Goal: Task Accomplishment & Management: Complete application form

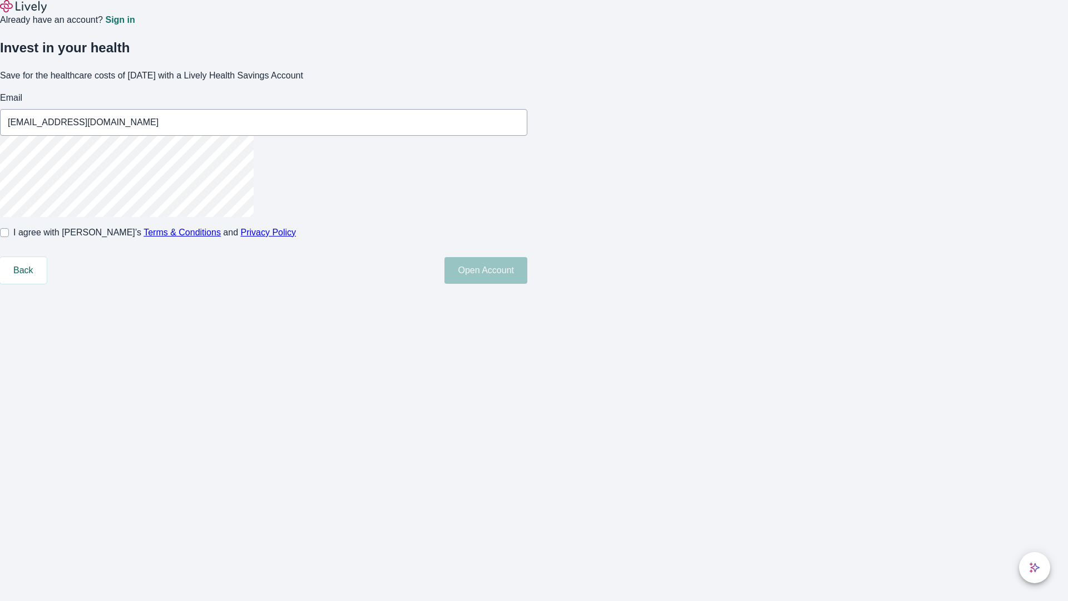
click at [9, 237] on input "I agree with Lively’s Terms & Conditions and Privacy Policy" at bounding box center [4, 232] width 9 height 9
checkbox input "true"
click at [527, 284] on button "Open Account" at bounding box center [486, 270] width 83 height 27
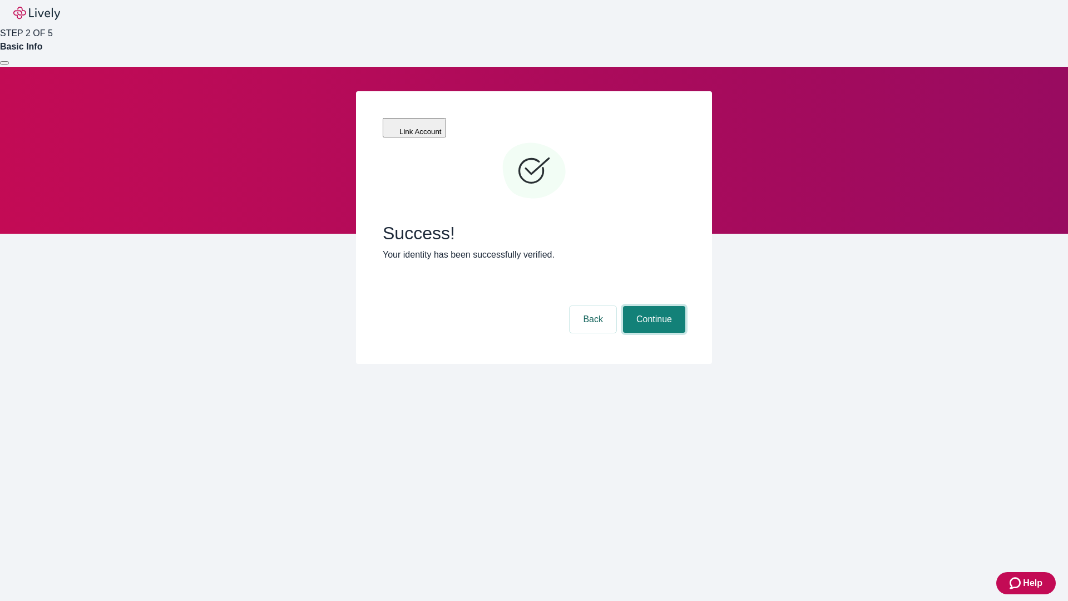
click at [653, 306] on button "Continue" at bounding box center [654, 319] width 62 height 27
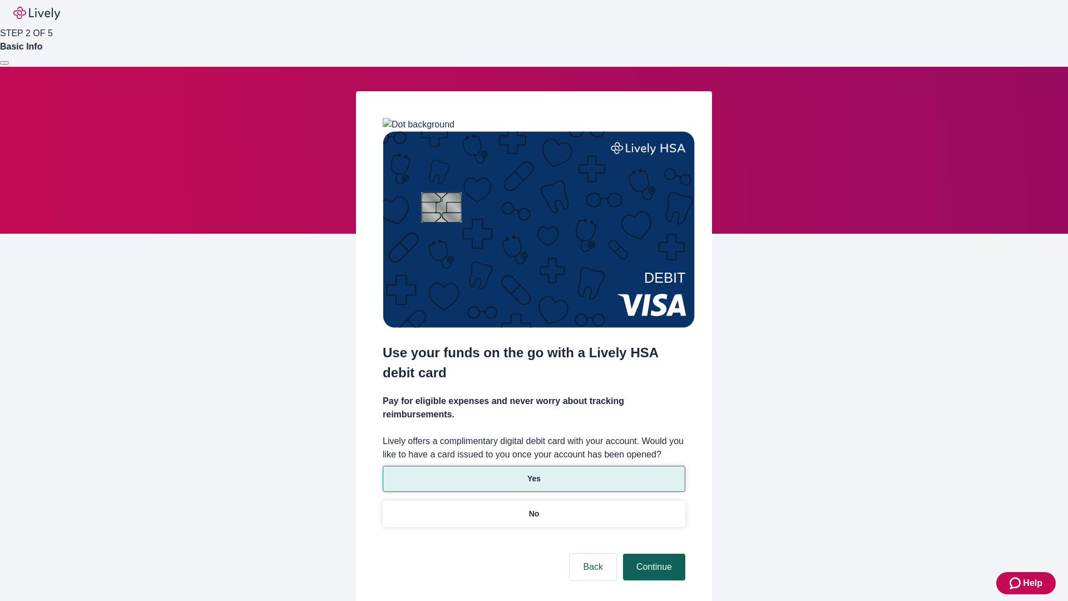
click at [534, 473] on p "Yes" at bounding box center [533, 479] width 13 height 12
click at [653, 554] on button "Continue" at bounding box center [654, 567] width 62 height 27
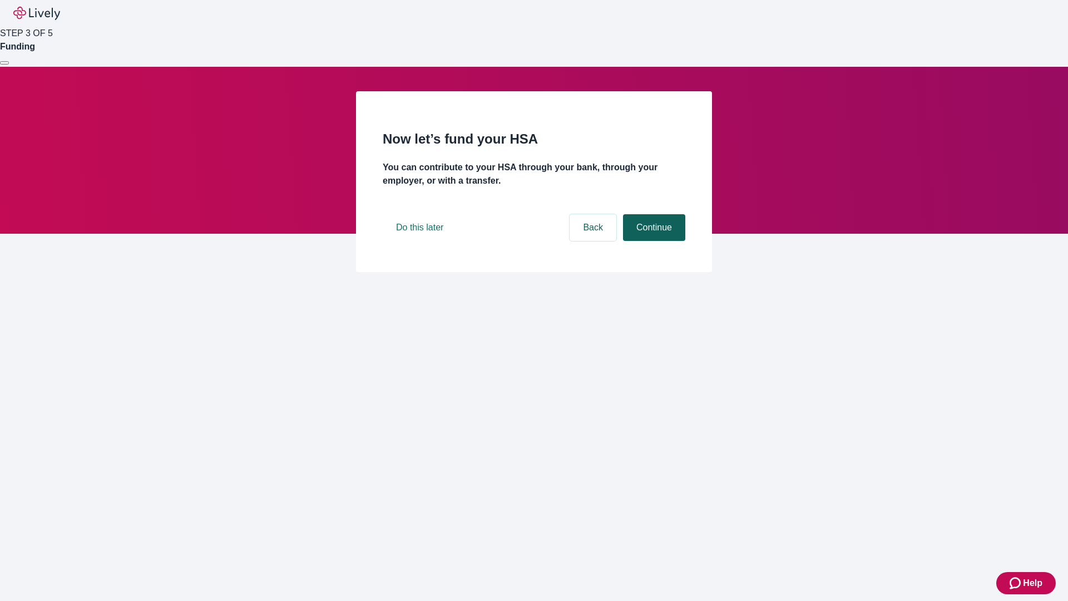
click at [653, 241] on button "Continue" at bounding box center [654, 227] width 62 height 27
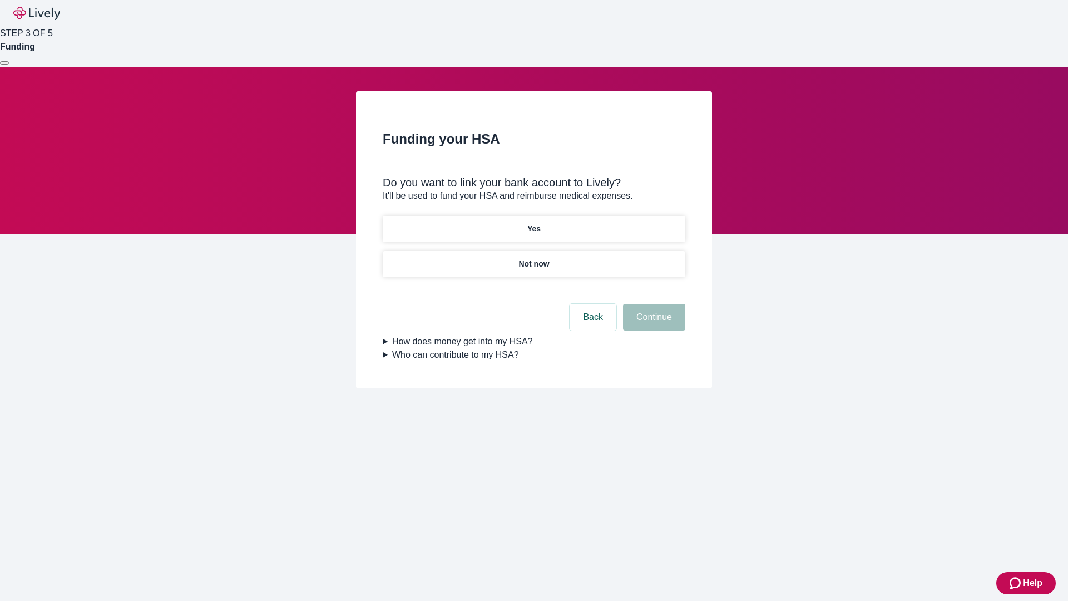
click at [534, 223] on p "Yes" at bounding box center [533, 229] width 13 height 12
click at [653, 304] on button "Continue" at bounding box center [654, 317] width 62 height 27
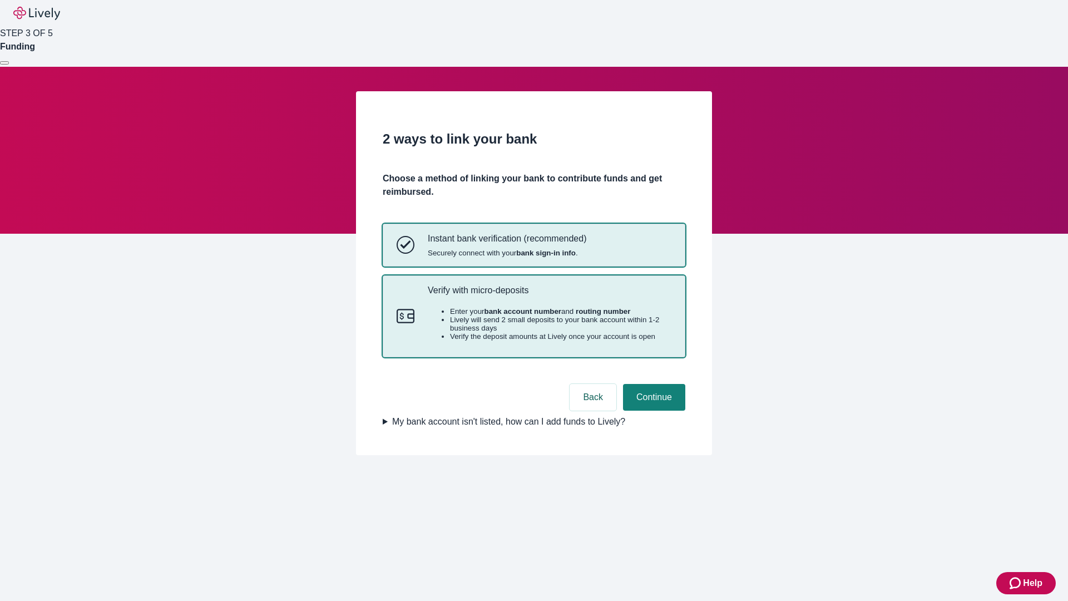
click at [549, 295] on p "Verify with micro-deposits" at bounding box center [550, 290] width 244 height 11
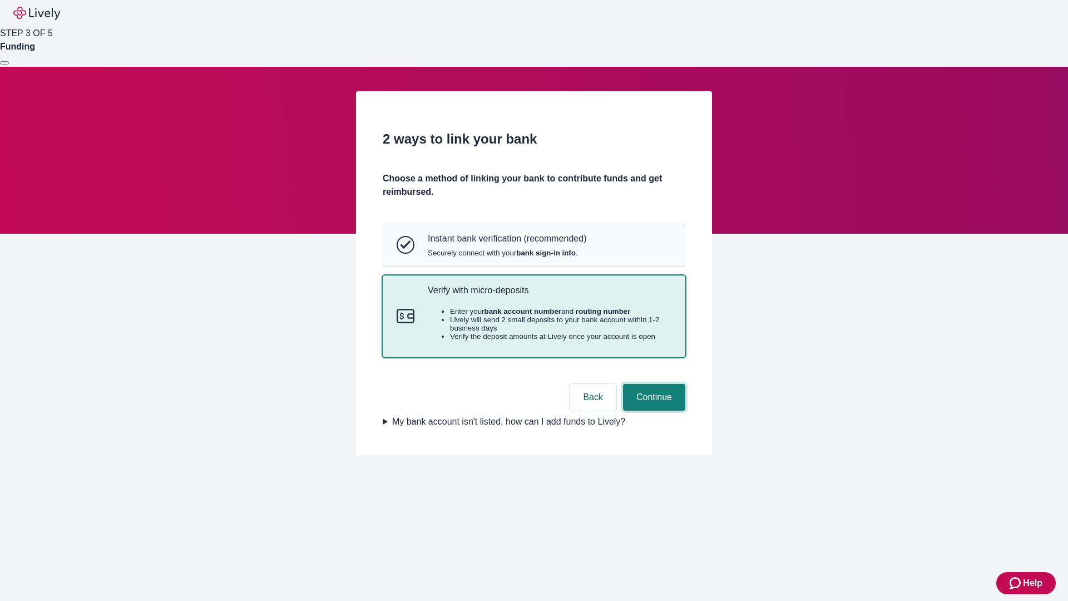
click at [653, 411] on button "Continue" at bounding box center [654, 397] width 62 height 27
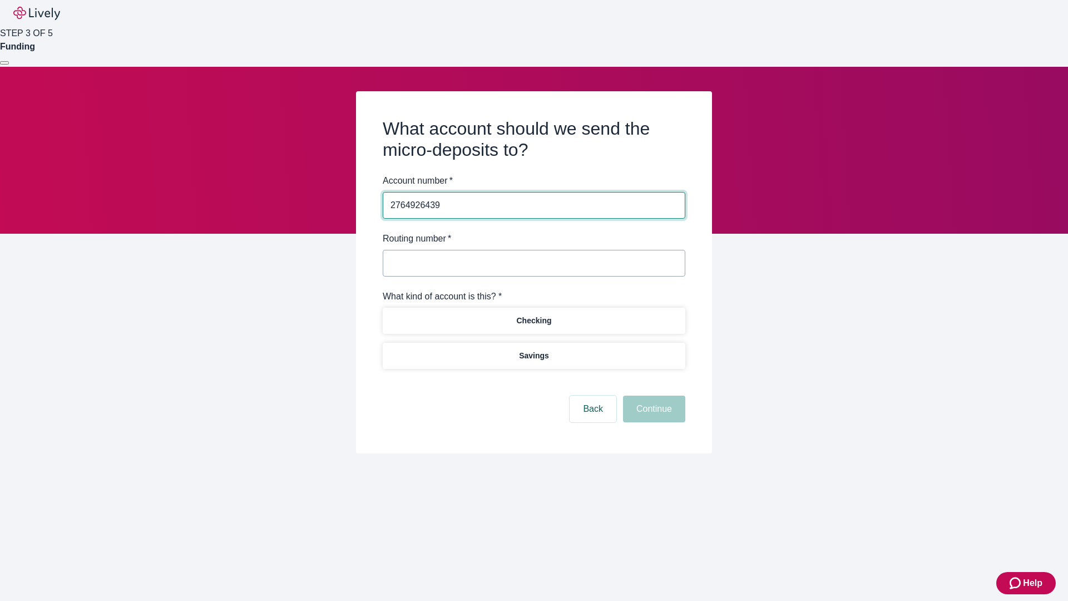
type input "2764926439"
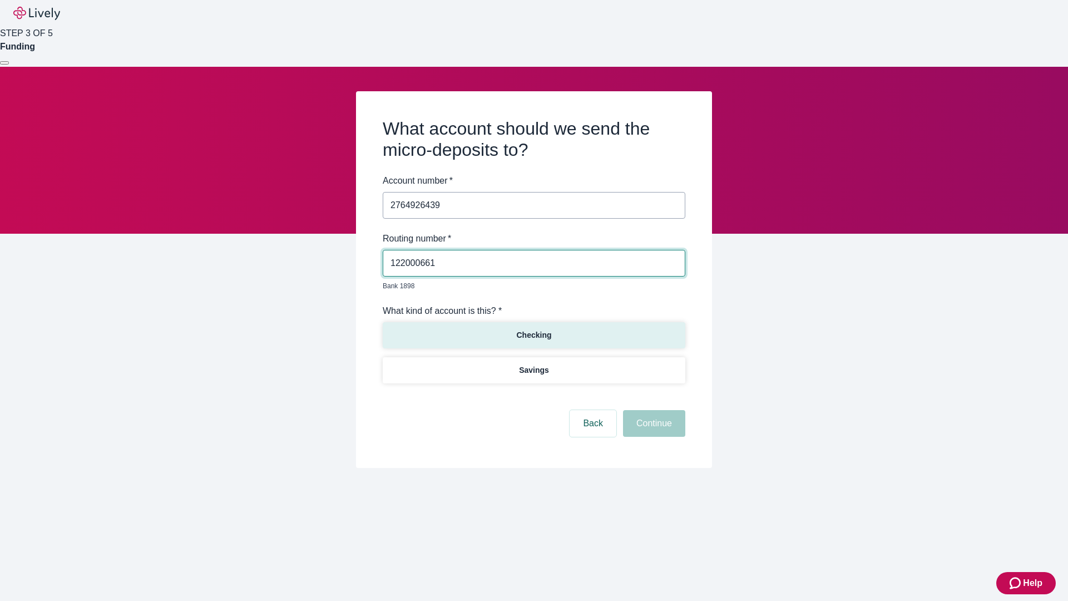
type input "122000661"
click at [534, 329] on p "Checking" at bounding box center [533, 335] width 35 height 12
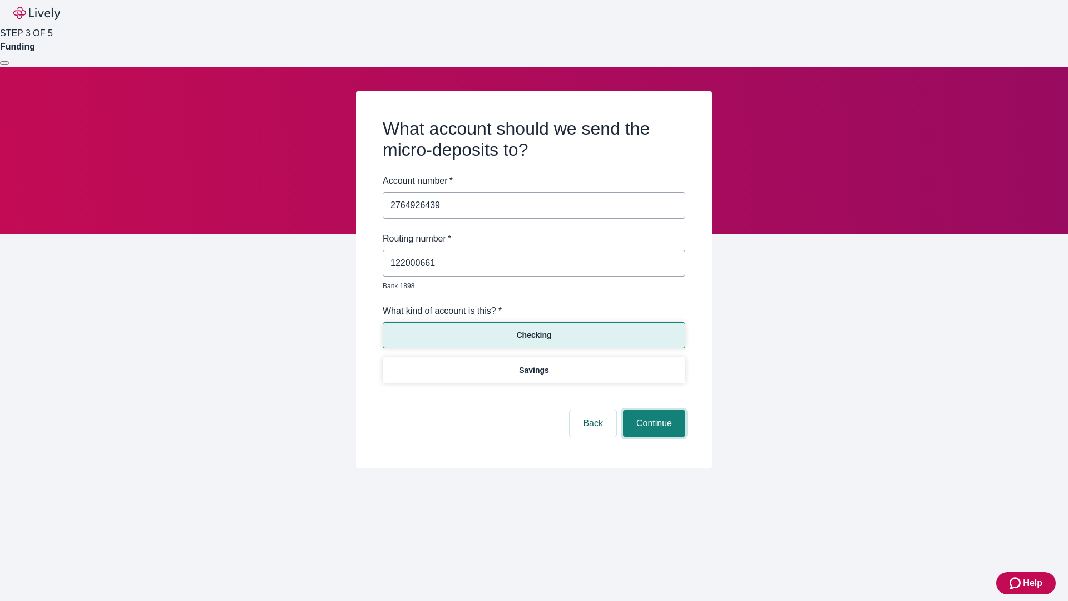
click at [653, 411] on button "Continue" at bounding box center [654, 423] width 62 height 27
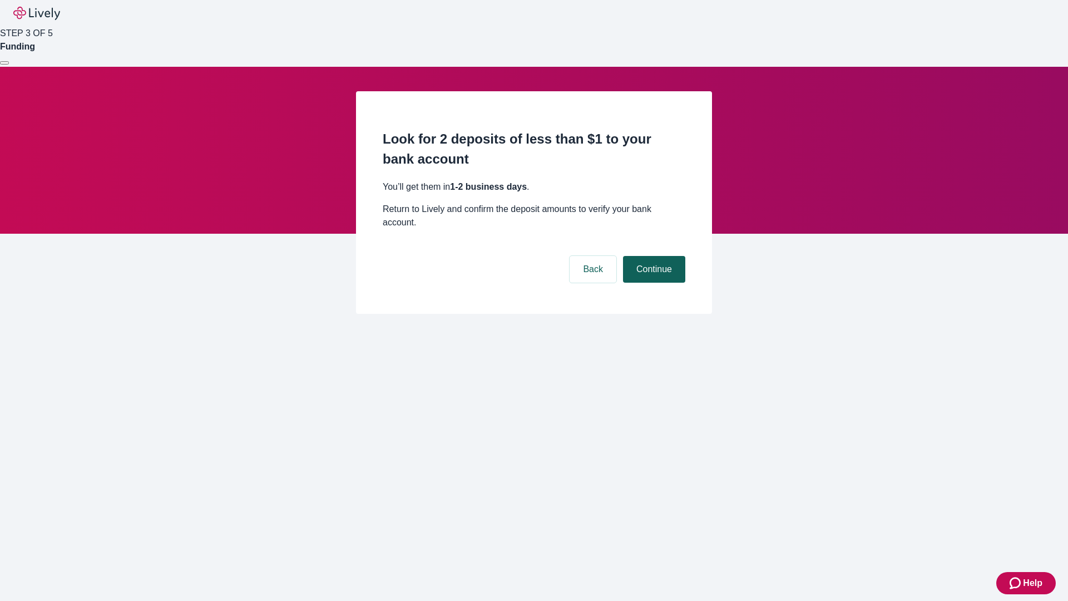
click at [653, 256] on button "Continue" at bounding box center [654, 269] width 62 height 27
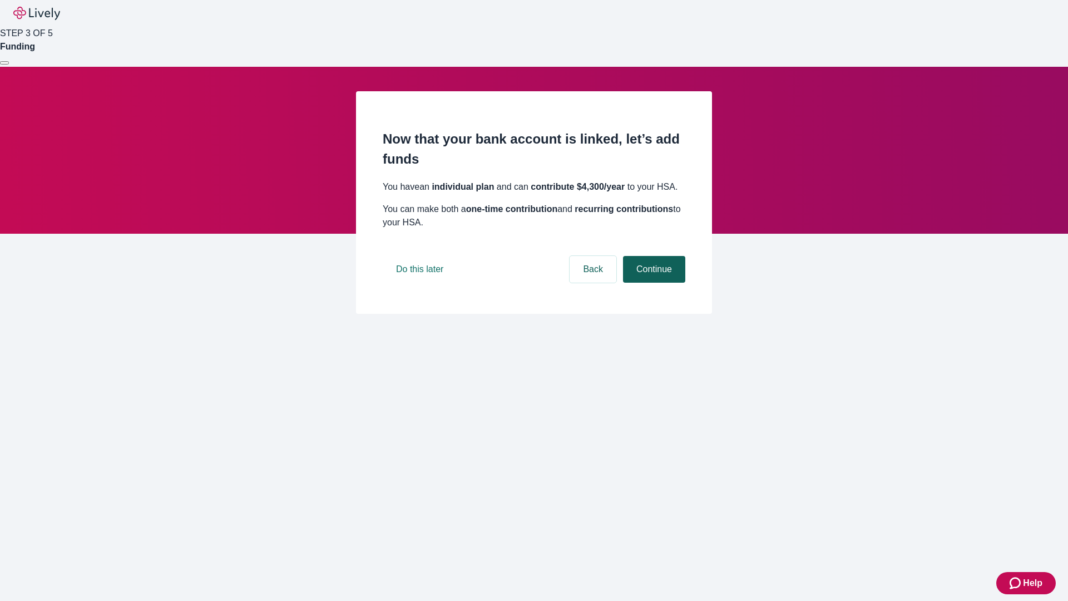
click at [653, 283] on button "Continue" at bounding box center [654, 269] width 62 height 27
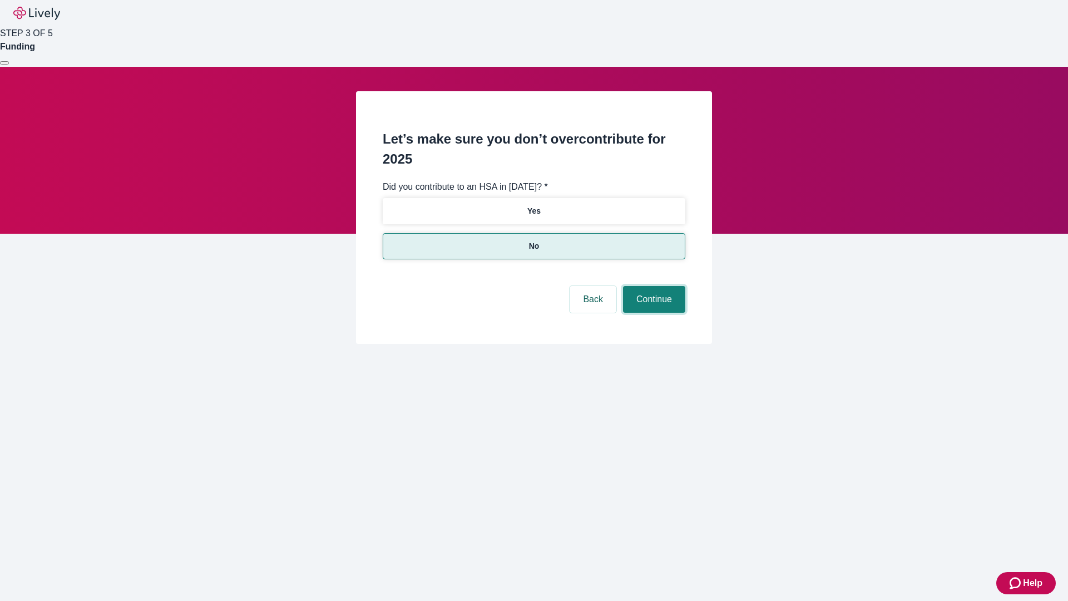
click at [653, 286] on button "Continue" at bounding box center [654, 299] width 62 height 27
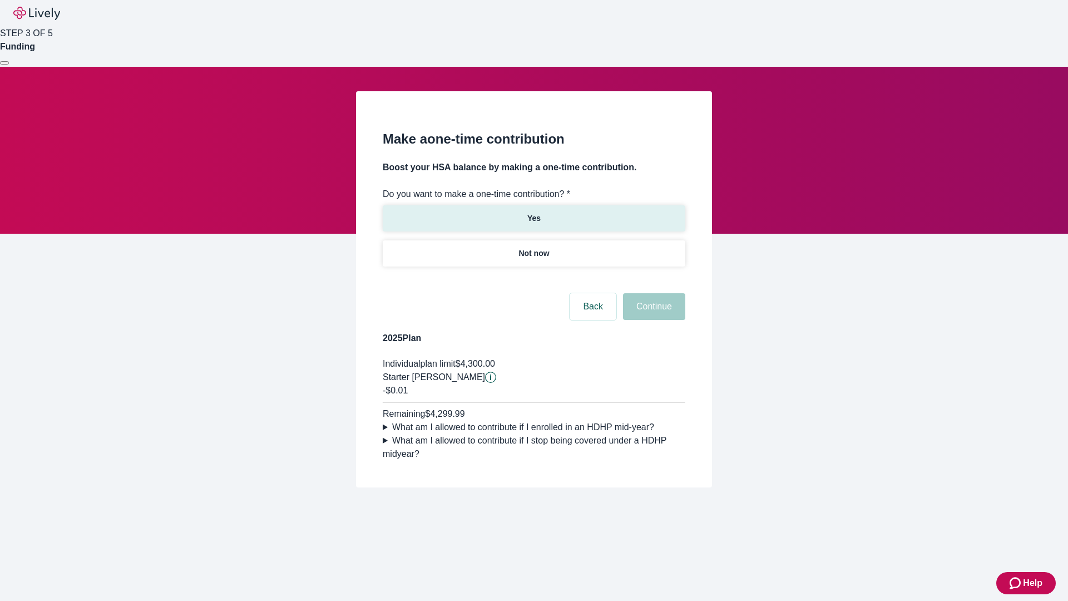
click at [534, 213] on p "Yes" at bounding box center [533, 219] width 13 height 12
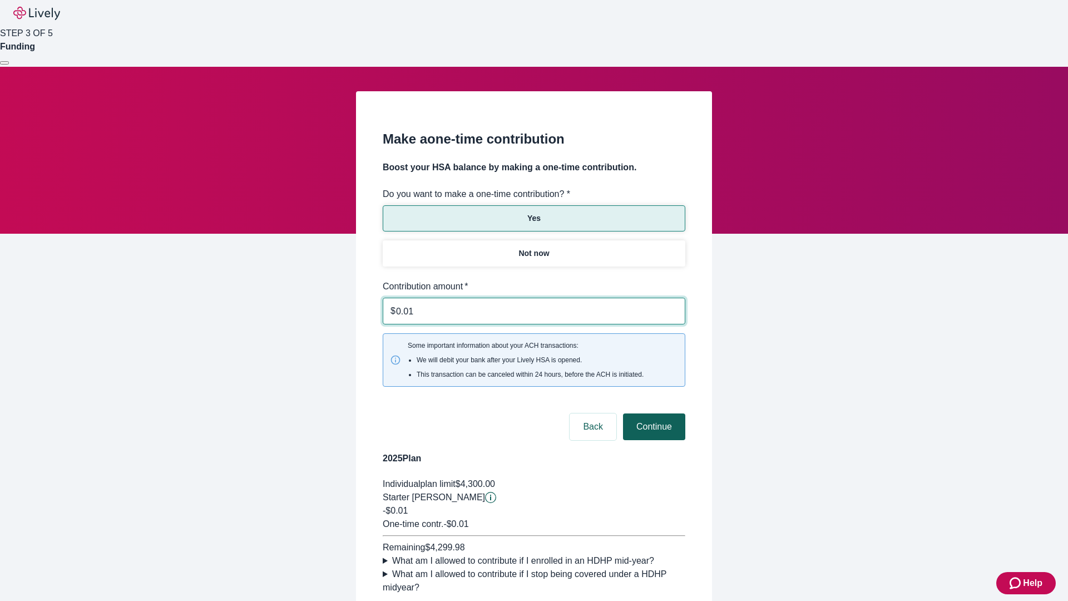
type input "0.01"
click at [653, 413] on button "Continue" at bounding box center [654, 426] width 62 height 27
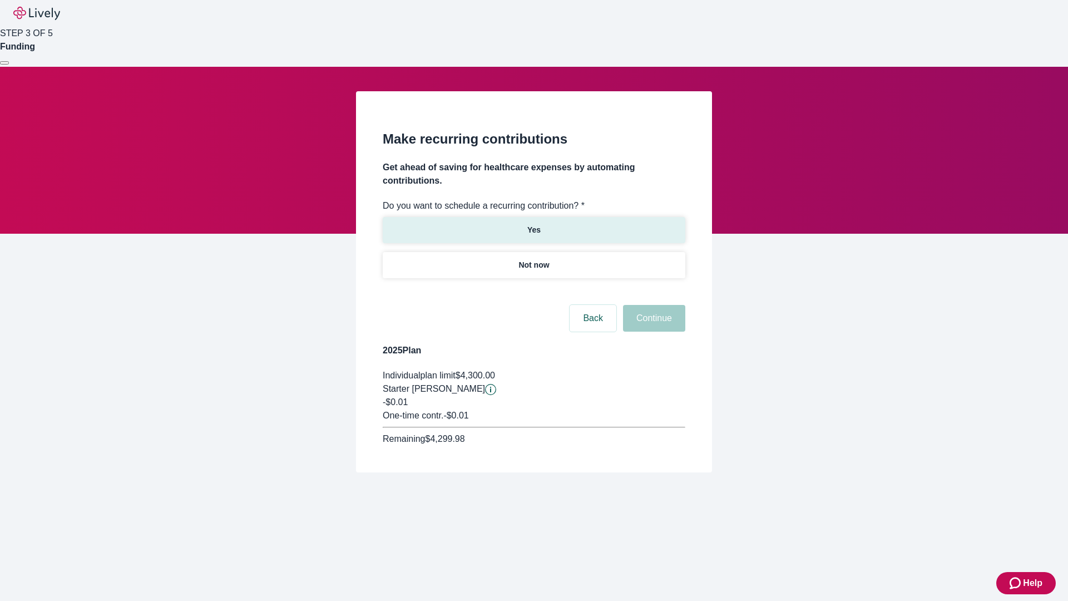
click at [534, 224] on p "Yes" at bounding box center [533, 230] width 13 height 12
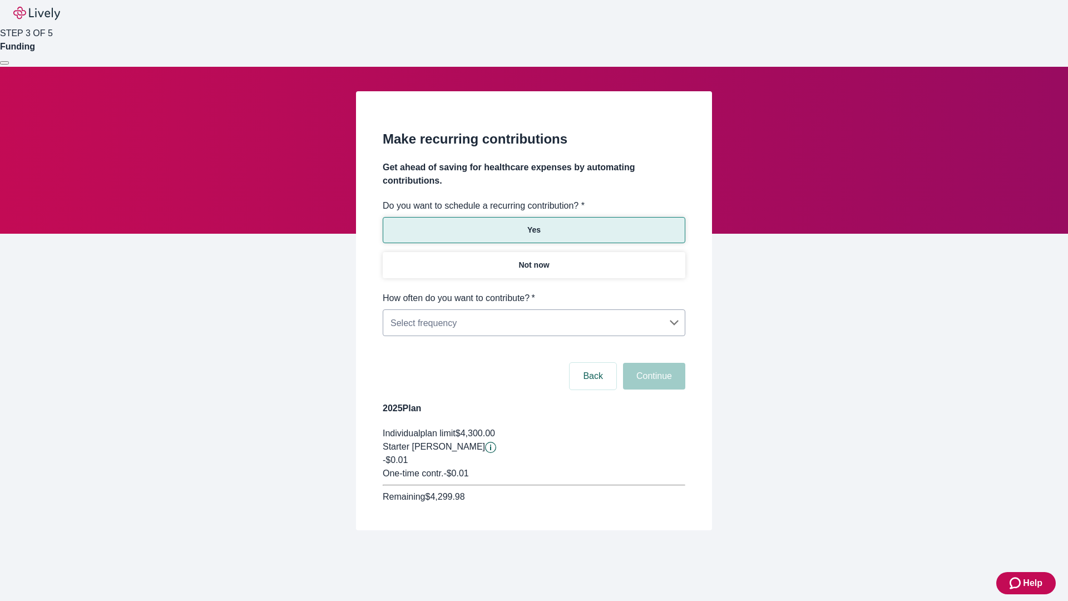
click at [534, 292] on body "Help STEP 3 OF 5 Funding Make recurring contributions Get ahead of saving for h…" at bounding box center [534, 292] width 1068 height 584
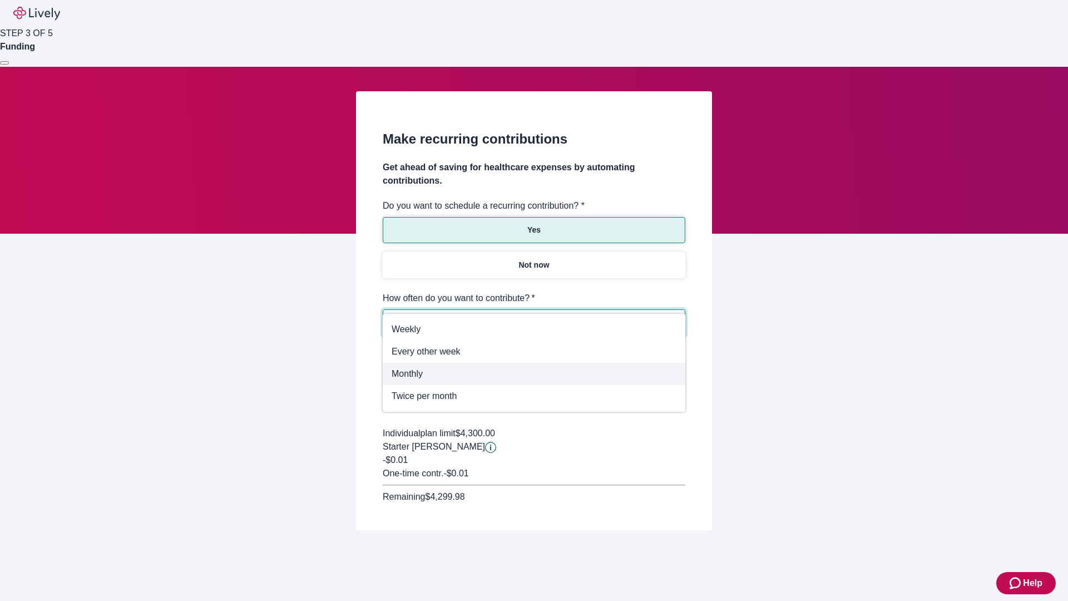
click at [534, 374] on span "Monthly" at bounding box center [534, 373] width 285 height 13
type input "Monthly"
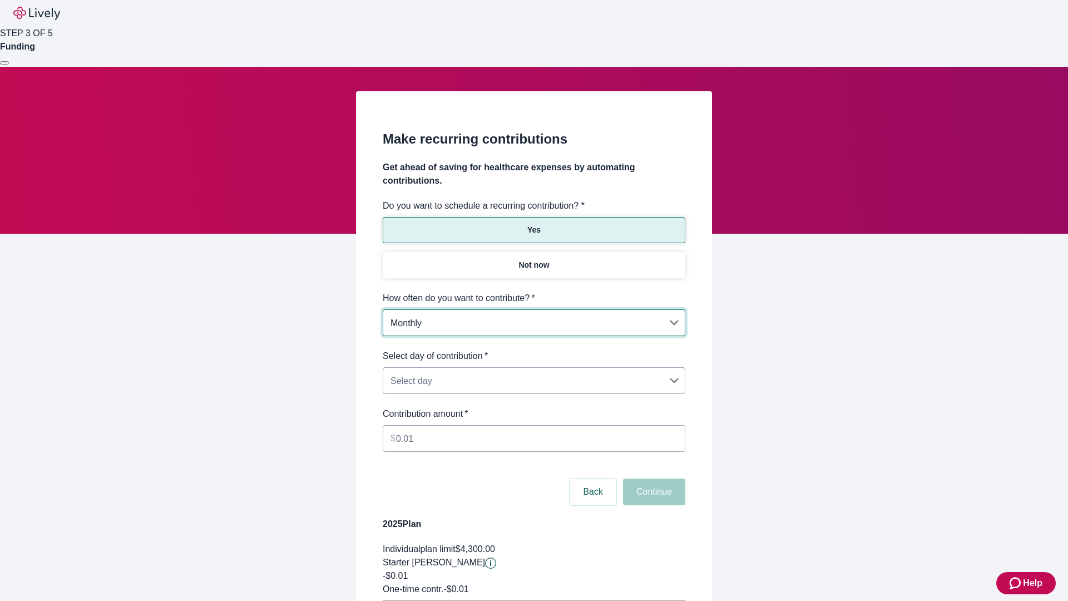
click at [534, 349] on body "Help STEP 3 OF 5 Funding Make recurring contributions Get ahead of saving for h…" at bounding box center [534, 349] width 1068 height 699
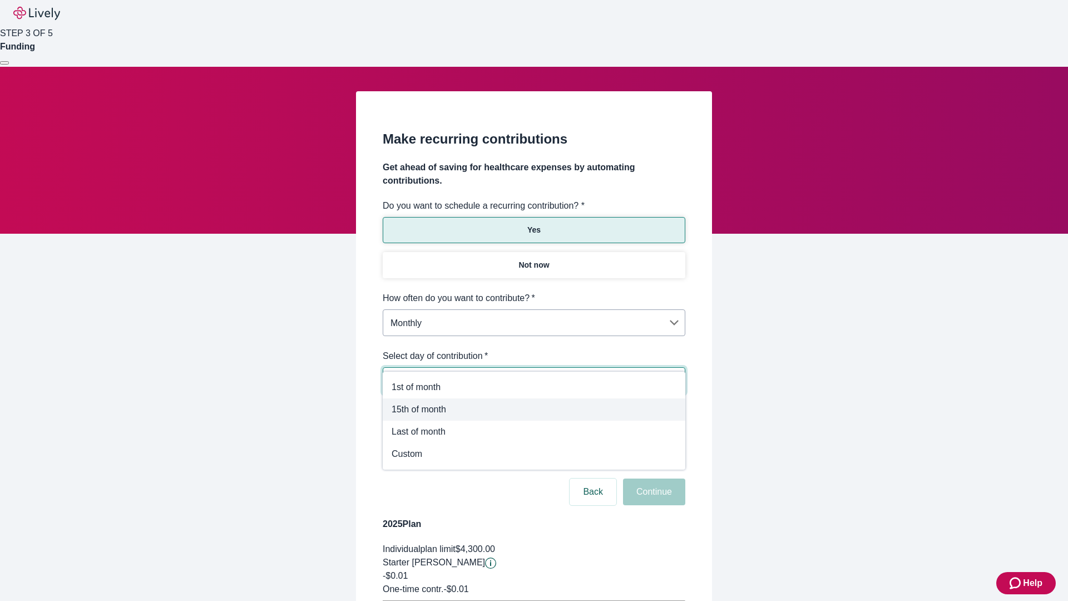
click at [534, 410] on span "15th of month" at bounding box center [534, 409] width 285 height 13
type input "Monthly15th"
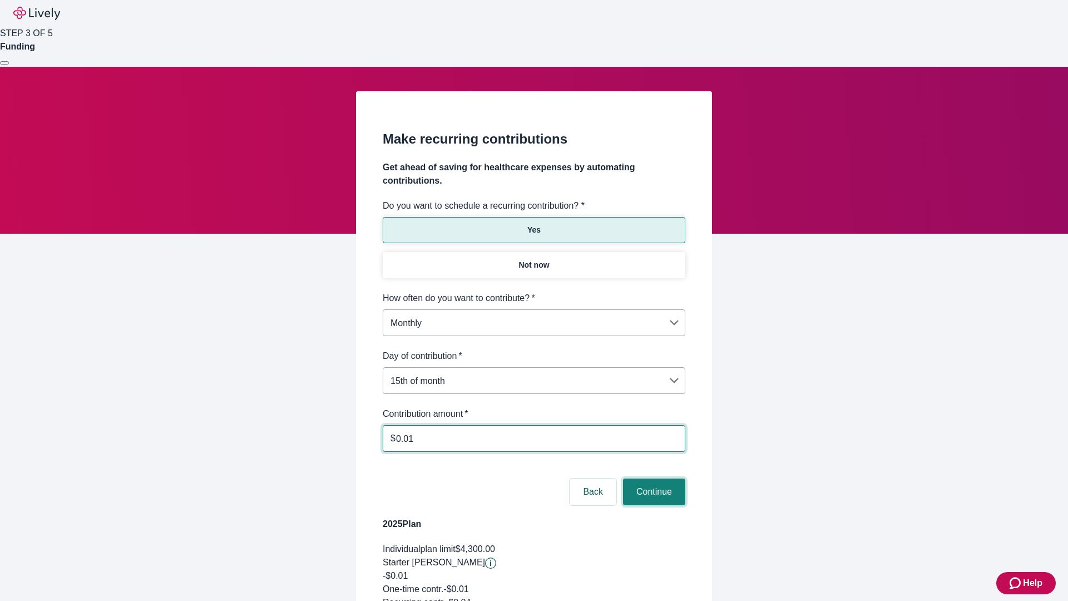
click at [653, 479] on button "Continue" at bounding box center [654, 492] width 62 height 27
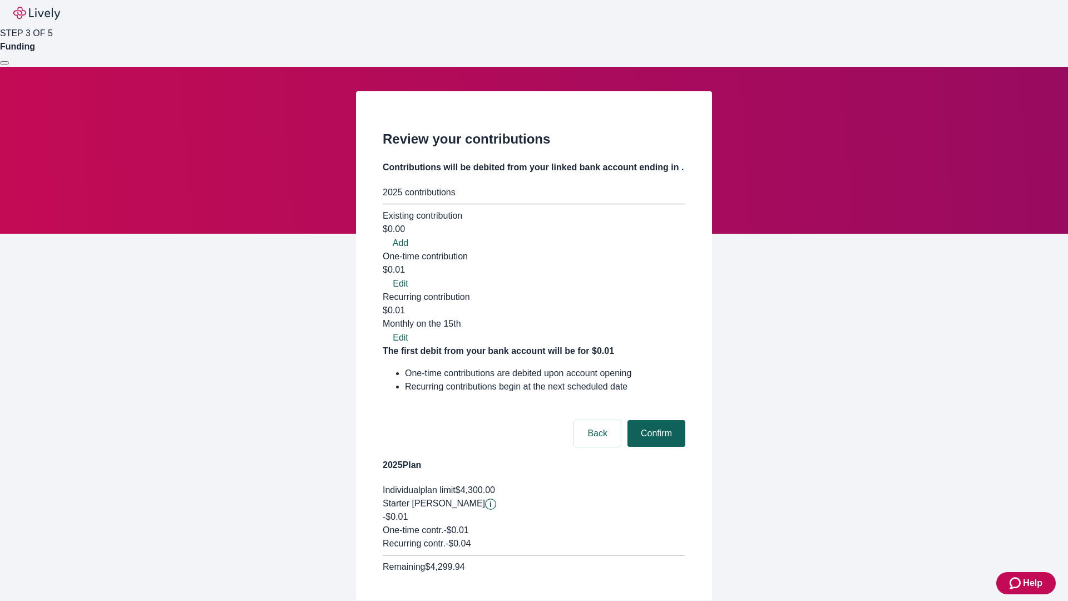
click at [655, 420] on button "Confirm" at bounding box center [657, 433] width 58 height 27
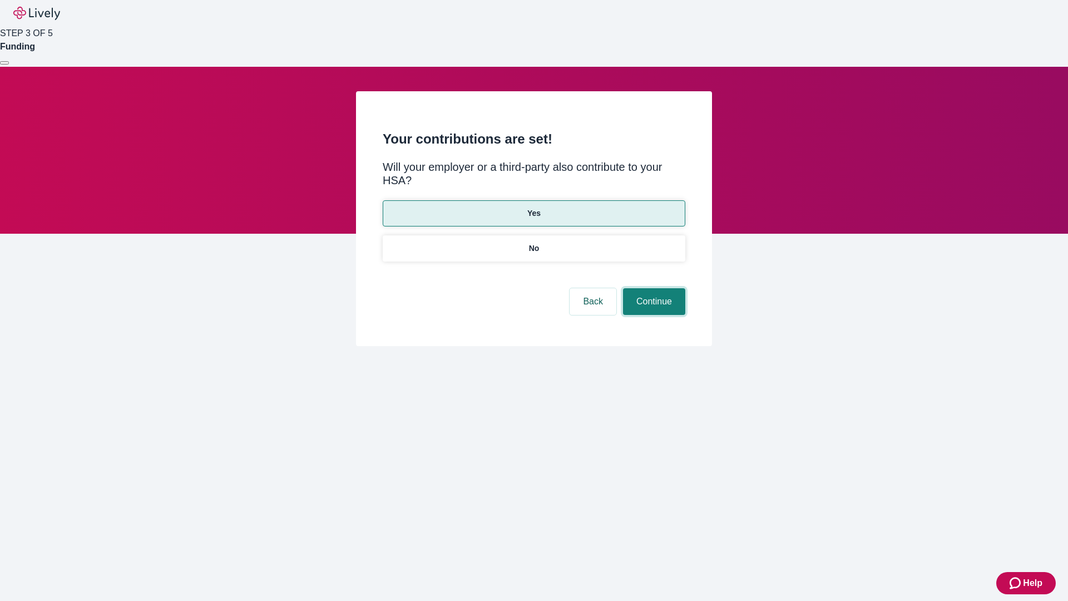
click at [653, 288] on button "Continue" at bounding box center [654, 301] width 62 height 27
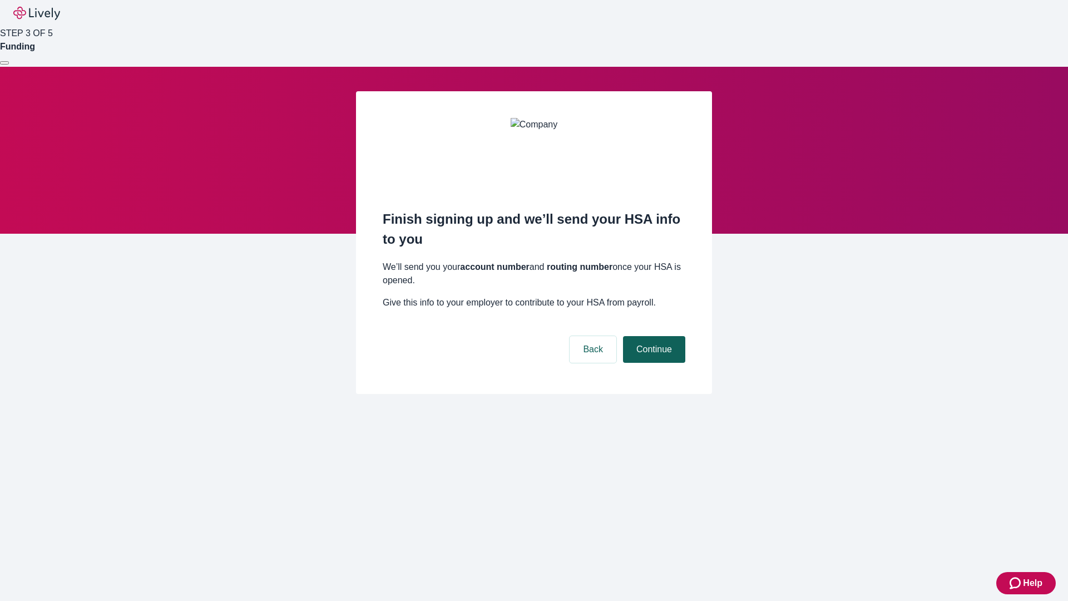
click at [653, 336] on button "Continue" at bounding box center [654, 349] width 62 height 27
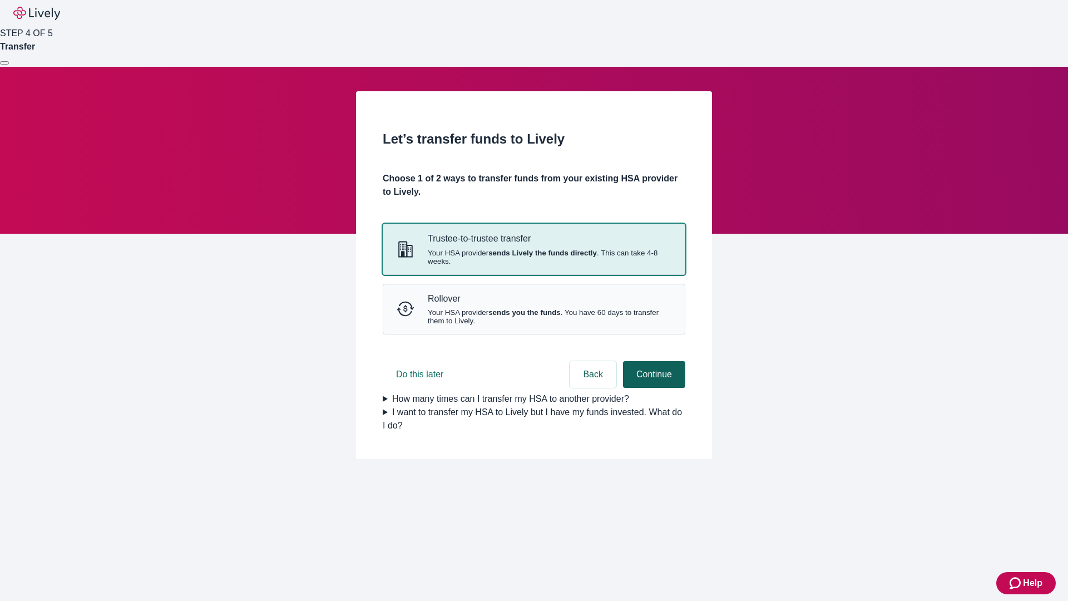
click at [534, 257] on strong "sends Lively the funds directly" at bounding box center [543, 253] width 108 height 8
click at [653, 388] on button "Continue" at bounding box center [654, 374] width 62 height 27
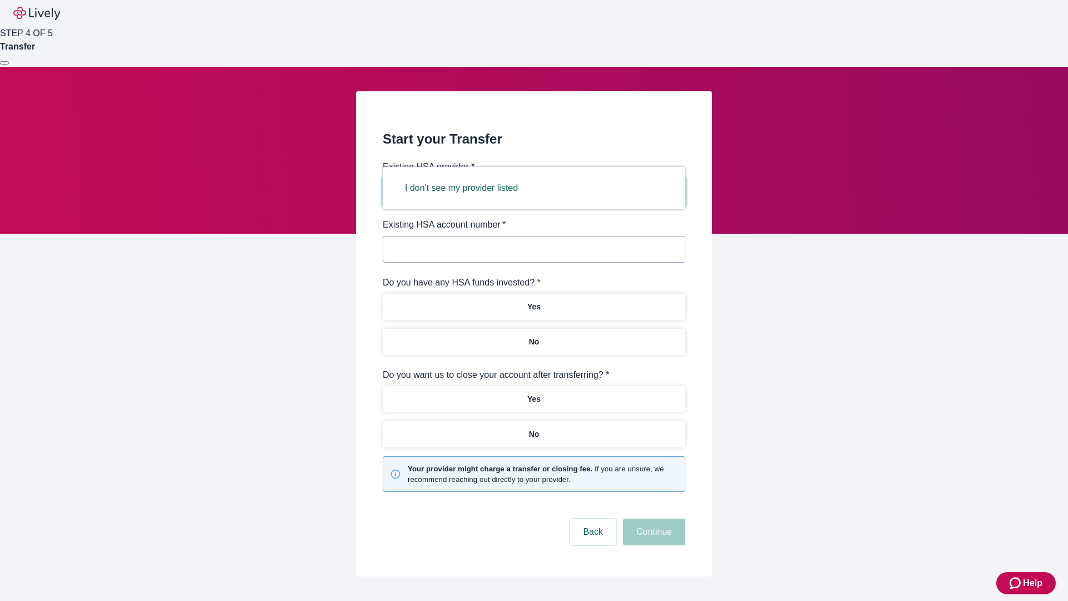
click at [465, 188] on button "I don't see my provider listed" at bounding box center [462, 188] width 140 height 27
type input "Other"
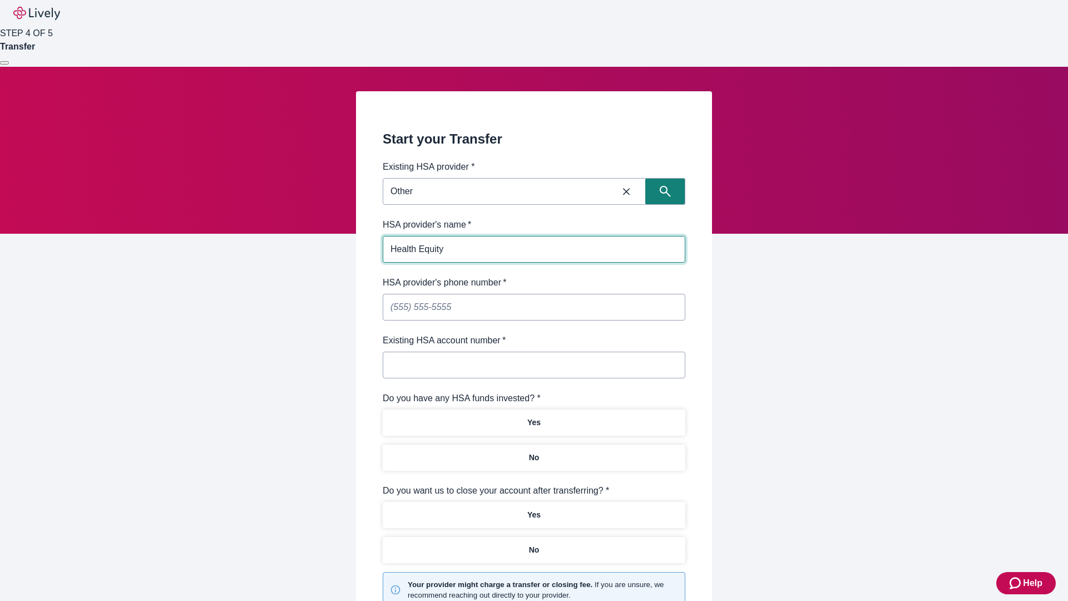
type input "Health Equity"
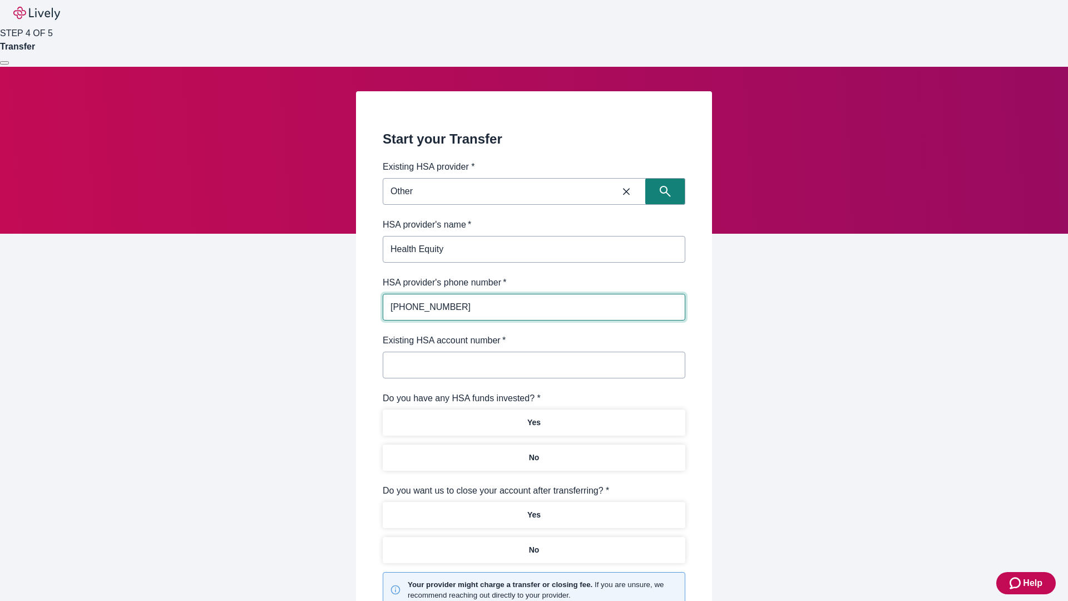
type input "[PHONE_NUMBER]"
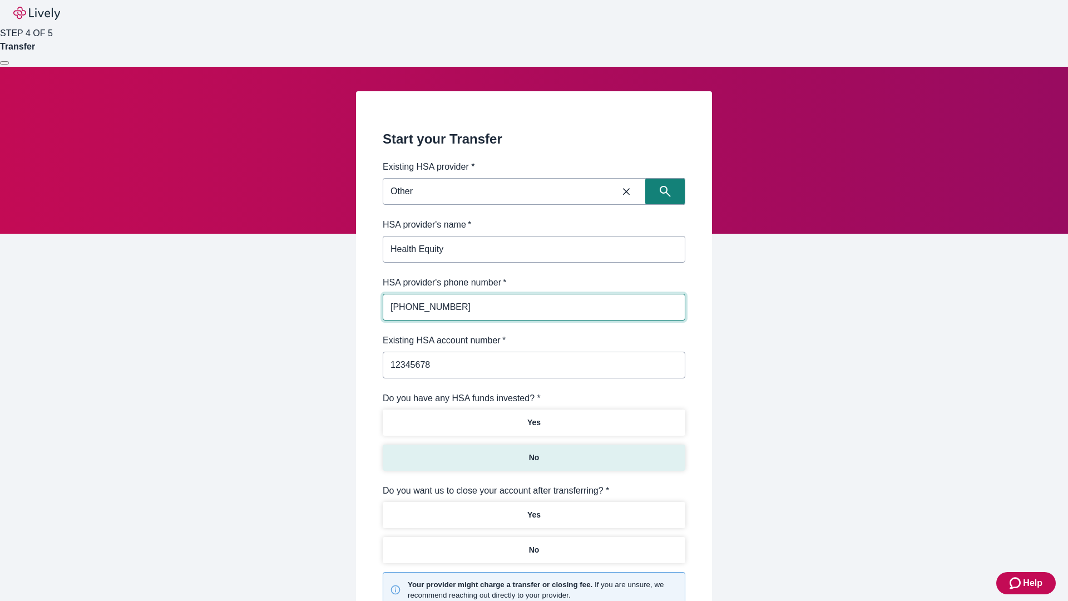
type input "12345678"
click at [534, 452] on p "No" at bounding box center [534, 458] width 11 height 12
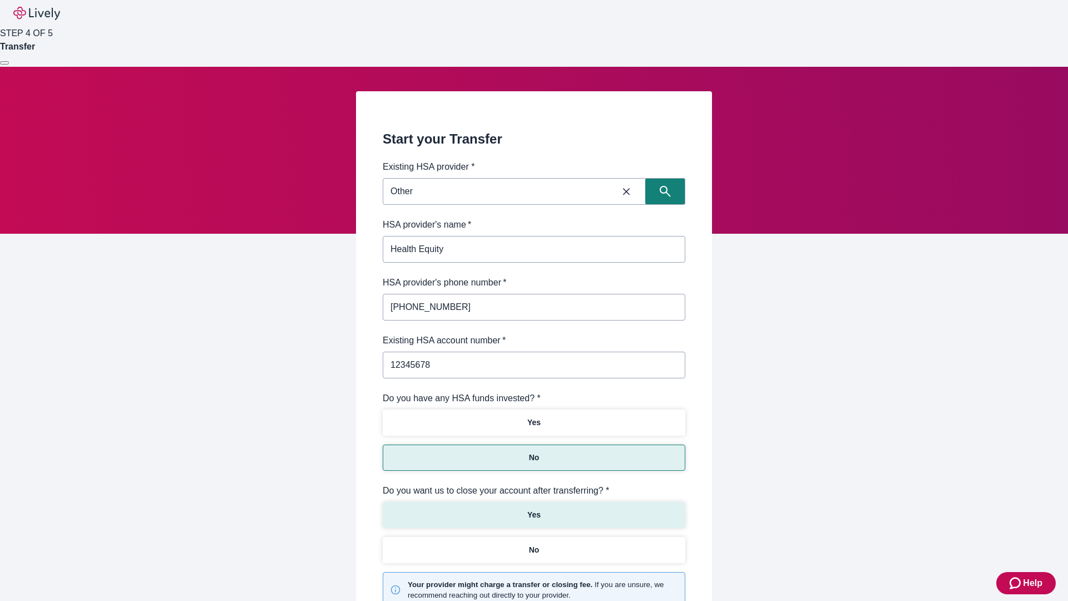
click at [534, 509] on p "Yes" at bounding box center [533, 515] width 13 height 12
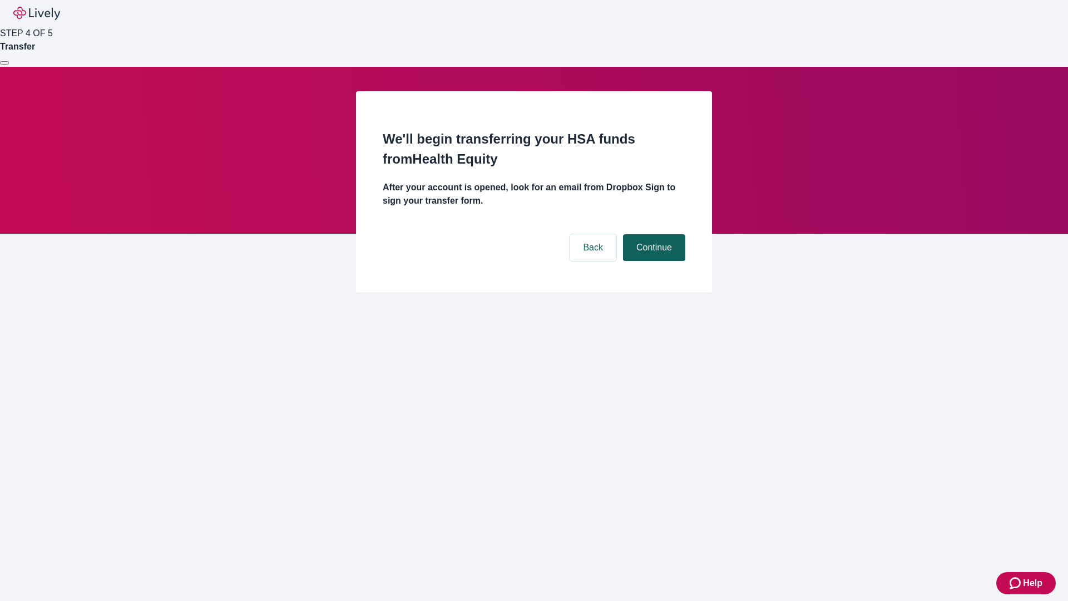
click at [653, 234] on button "Continue" at bounding box center [654, 247] width 62 height 27
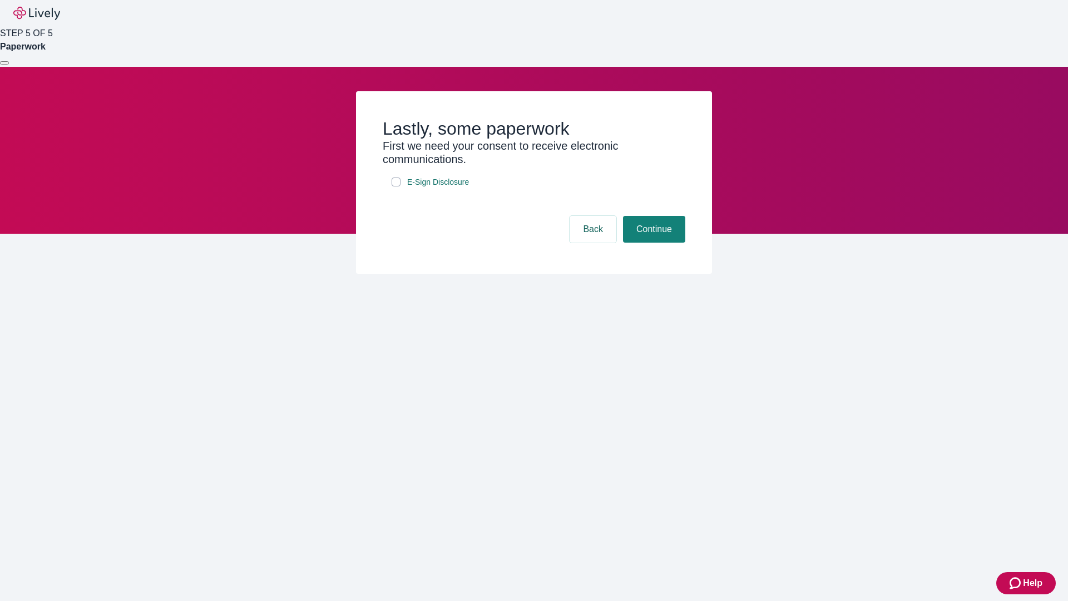
click at [396, 186] on input "E-Sign Disclosure" at bounding box center [396, 181] width 9 height 9
checkbox input "true"
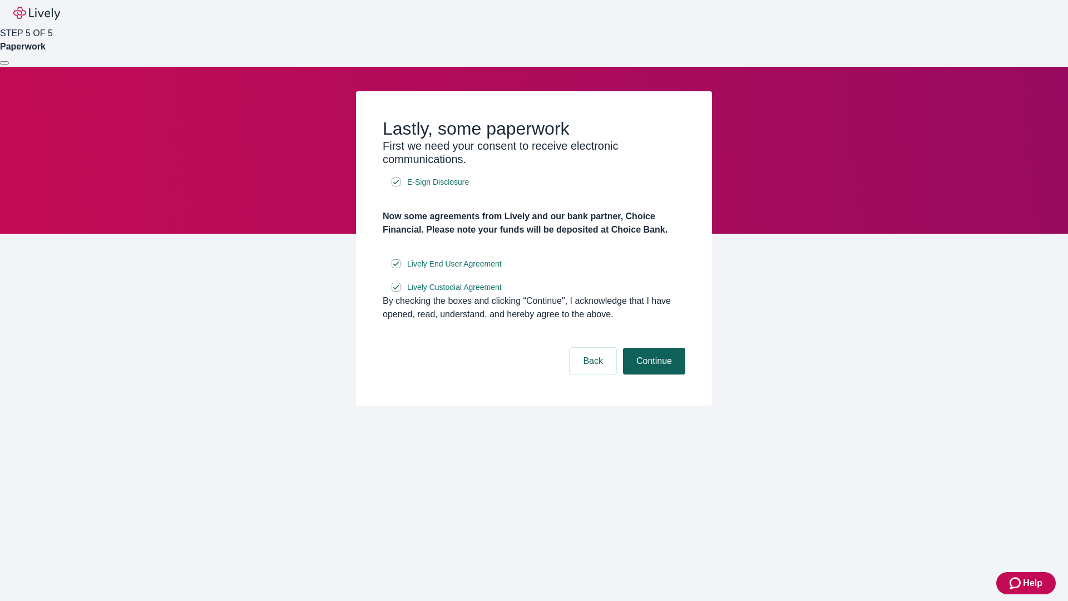
click at [653, 374] on button "Continue" at bounding box center [654, 361] width 62 height 27
